Goal: Task Accomplishment & Management: Complete application form

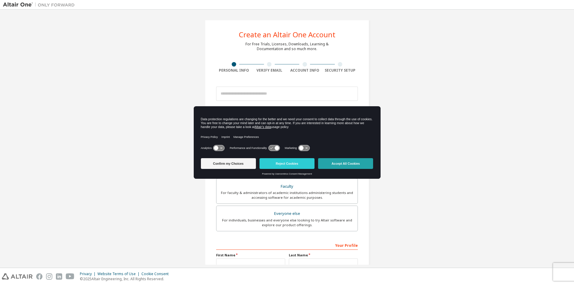
click at [348, 165] on button "Accept All Cookies" at bounding box center [345, 163] width 55 height 11
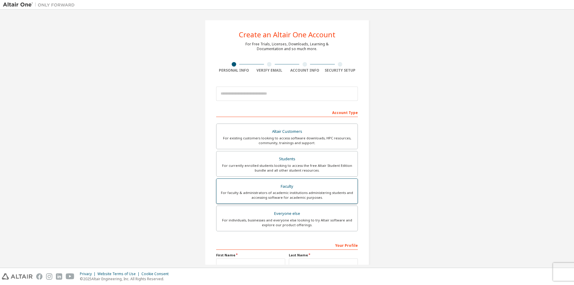
click at [334, 197] on div "For faculty & administrators of academic institutions administering students an…" at bounding box center [287, 196] width 134 height 10
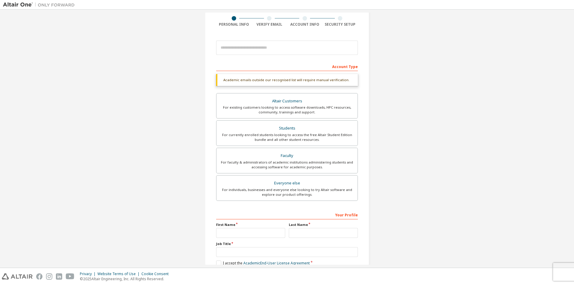
scroll to position [80, 0]
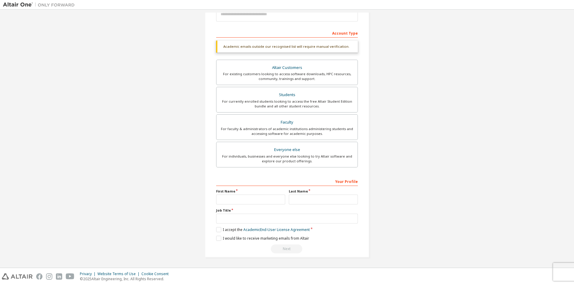
click at [276, 188] on div "**********" at bounding box center [287, 215] width 142 height 77
click at [279, 193] on label "First Name" at bounding box center [250, 191] width 69 height 5
drag, startPoint x: 253, startPoint y: 193, endPoint x: 233, endPoint y: 192, distance: 20.6
click at [251, 193] on label "First Name" at bounding box center [250, 191] width 69 height 5
drag, startPoint x: 233, startPoint y: 192, endPoint x: 228, endPoint y: 191, distance: 4.6
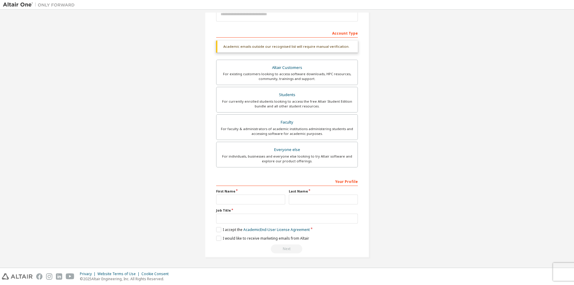
click at [233, 192] on label "First Name" at bounding box center [250, 191] width 69 height 5
click at [228, 191] on label "First Name" at bounding box center [250, 191] width 69 height 5
click at [237, 191] on label "First Name" at bounding box center [250, 191] width 69 height 5
drag, startPoint x: 244, startPoint y: 191, endPoint x: 260, endPoint y: 191, distance: 16.1
click at [252, 191] on label "First Name" at bounding box center [250, 191] width 69 height 5
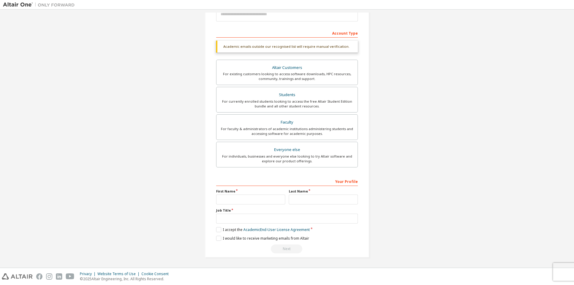
click at [265, 191] on label "First Name" at bounding box center [250, 191] width 69 height 5
click at [236, 200] on input "text" at bounding box center [250, 200] width 69 height 10
type input "********"
type input "***"
type input "*******"
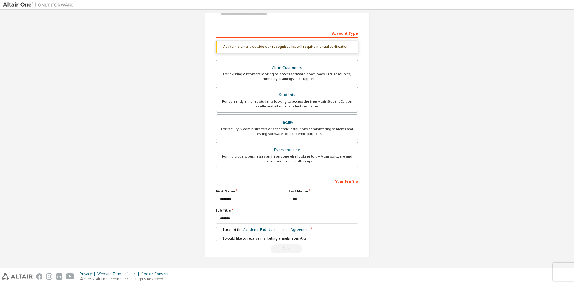
click at [217, 230] on label "I accept the Academic End-User License Agreement" at bounding box center [263, 229] width 94 height 5
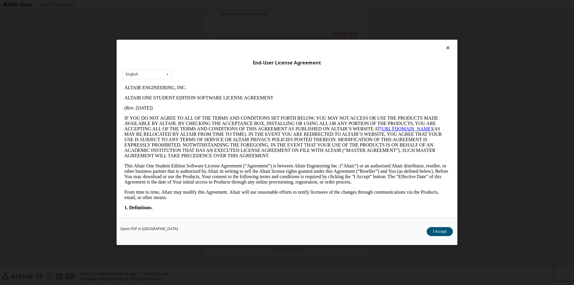
scroll to position [0, 0]
click at [446, 49] on icon at bounding box center [448, 47] width 6 height 5
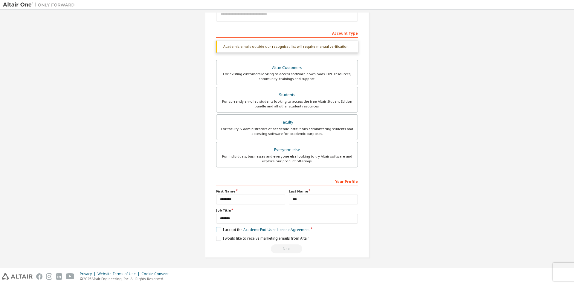
click at [216, 231] on label "I accept the Academic End-User License Agreement" at bounding box center [263, 229] width 94 height 5
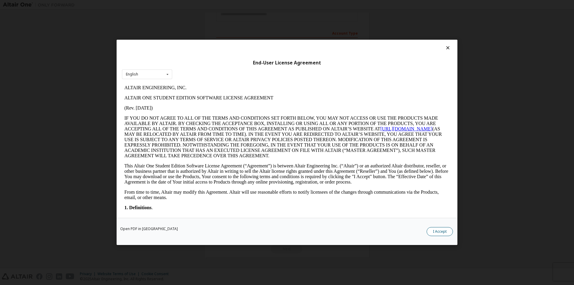
click at [435, 230] on button "I Accept" at bounding box center [439, 232] width 26 height 9
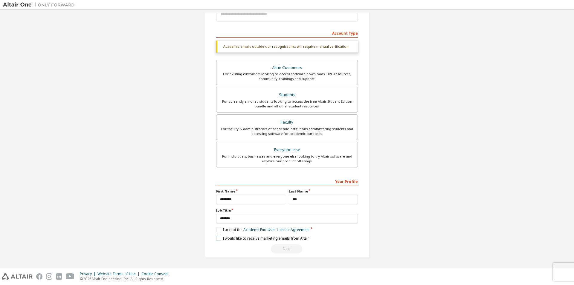
click at [216, 239] on label "I would like to receive marketing emails from Altair" at bounding box center [262, 238] width 93 height 5
drag, startPoint x: 273, startPoint y: 250, endPoint x: 280, endPoint y: 248, distance: 7.3
click at [273, 250] on div "Next" at bounding box center [287, 249] width 142 height 9
click at [280, 248] on div "Next" at bounding box center [287, 249] width 142 height 9
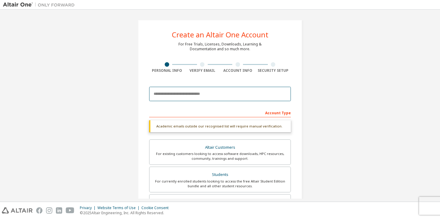
click at [189, 94] on input "email" at bounding box center [220, 94] width 142 height 14
